Goal: Transaction & Acquisition: Purchase product/service

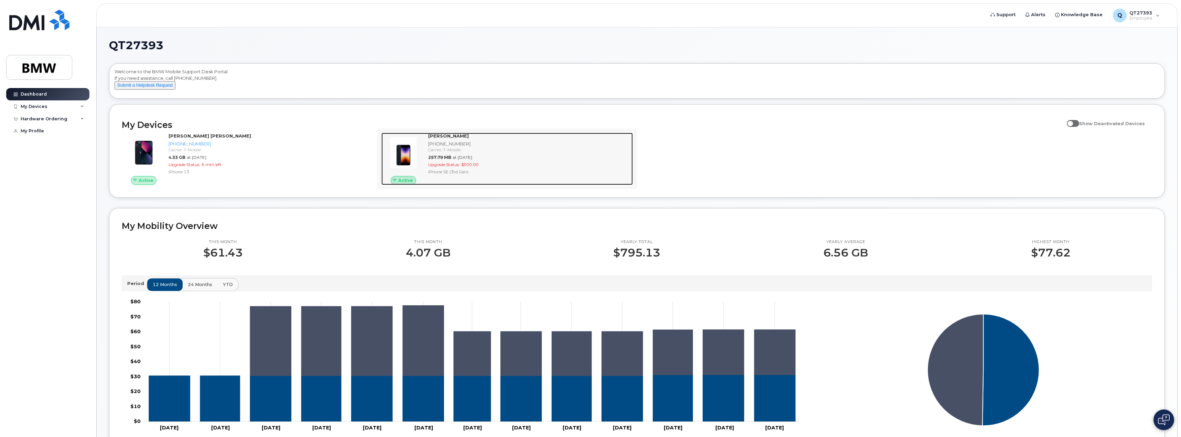
click at [453, 175] on div "iPhone SE (3rd Gen)" at bounding box center [529, 172] width 202 height 6
